Goal: Purchase product/service

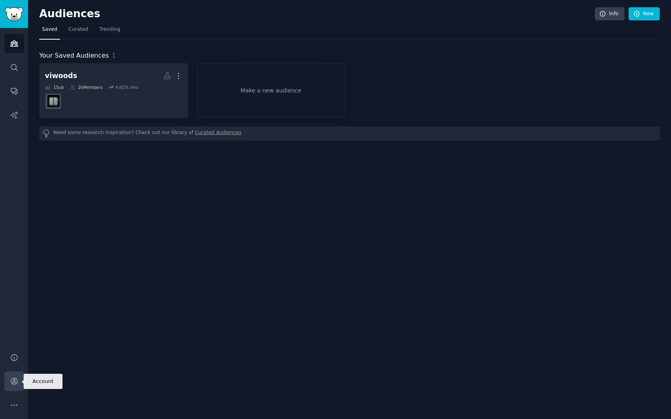
click at [12, 379] on icon "Sidebar" at bounding box center [14, 382] width 6 height 6
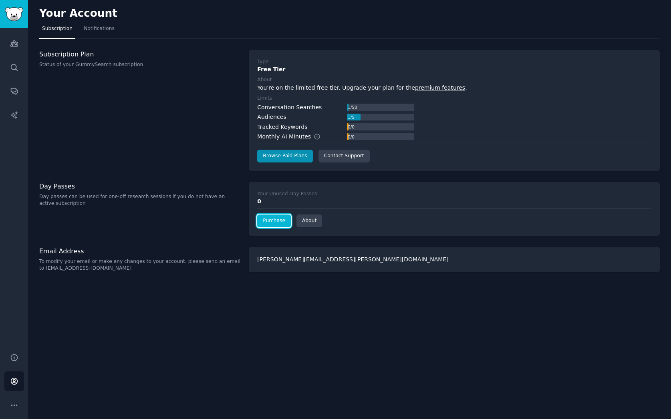
click at [273, 219] on link "Purchase" at bounding box center [274, 221] width 34 height 13
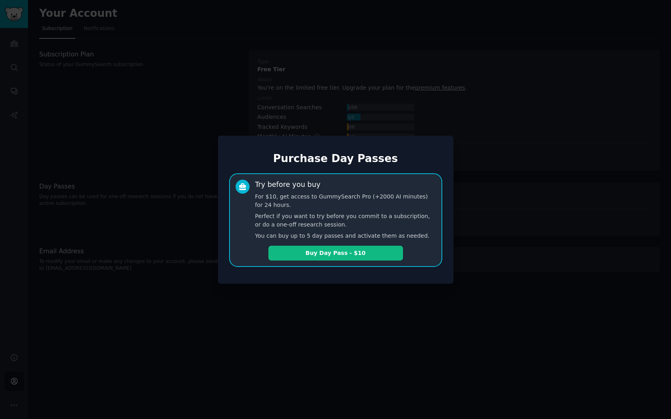
click at [304, 327] on div at bounding box center [335, 209] width 671 height 419
